Goal: Use online tool/utility

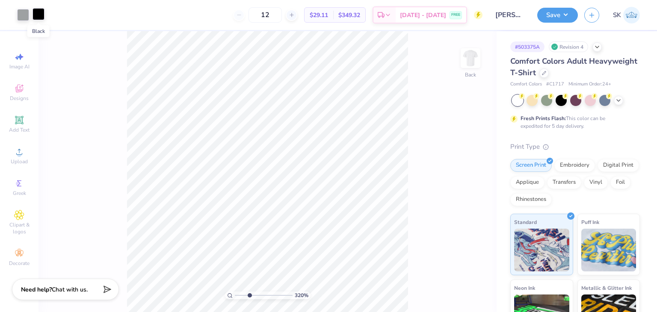
click at [35, 18] on div at bounding box center [38, 14] width 12 height 12
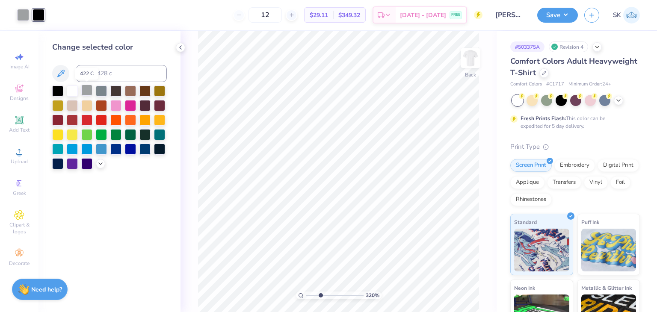
click at [85, 92] on div at bounding box center [86, 90] width 11 height 11
type input "3.19660892100255"
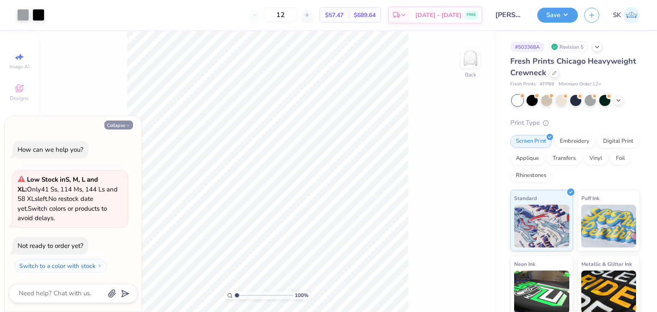
click at [115, 124] on button "Collapse" at bounding box center [118, 125] width 29 height 9
type textarea "x"
